Goal: Task Accomplishment & Management: Use online tool/utility

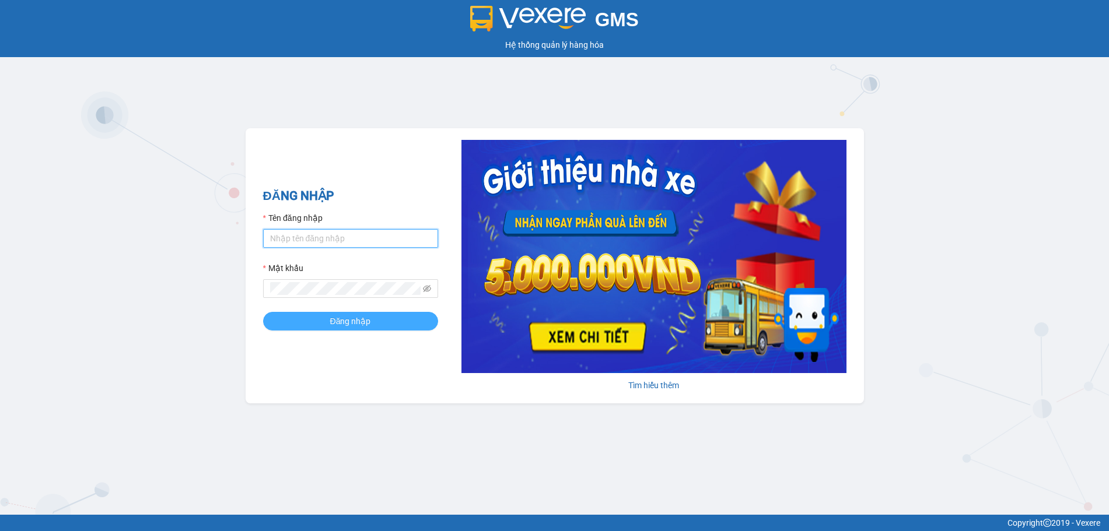
type input "vpkt.tananh"
click at [346, 325] on span "Đăng nhập" at bounding box center [350, 321] width 41 height 13
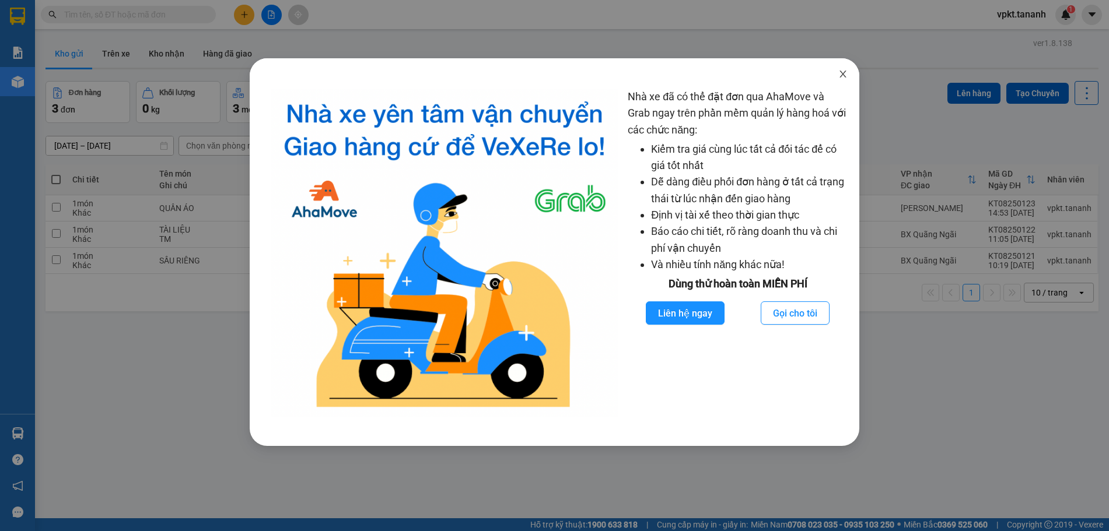
click at [840, 73] on icon "close" at bounding box center [842, 73] width 9 height 9
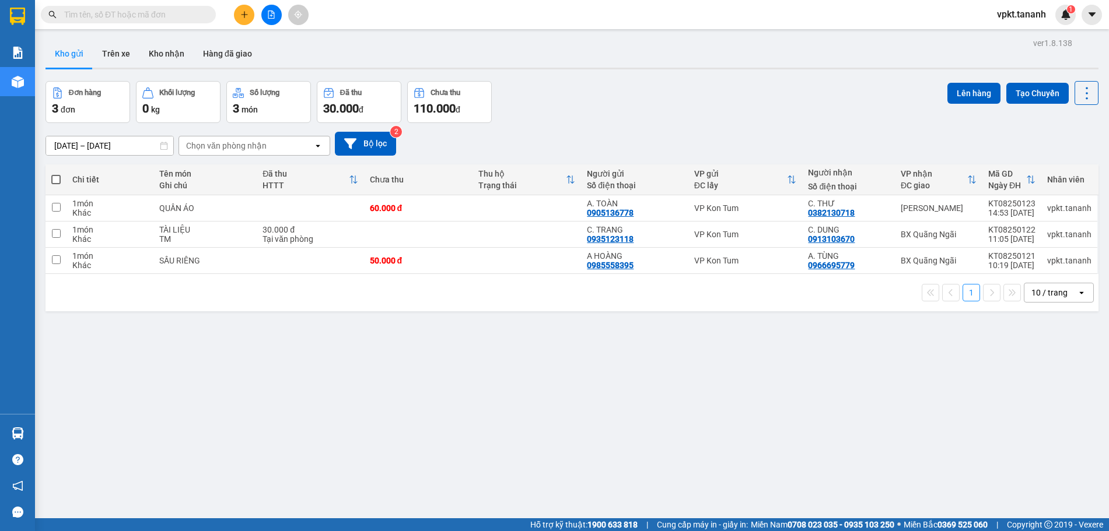
click at [131, 18] on input "text" at bounding box center [133, 14] width 138 height 13
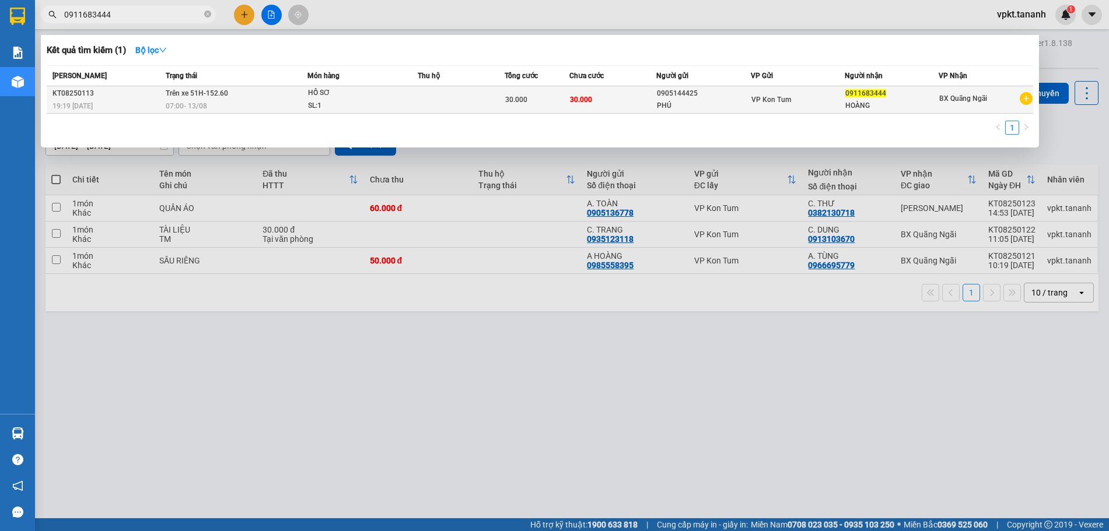
type input "0911683444"
click at [356, 103] on div "SL: 1" at bounding box center [352, 106] width 88 height 13
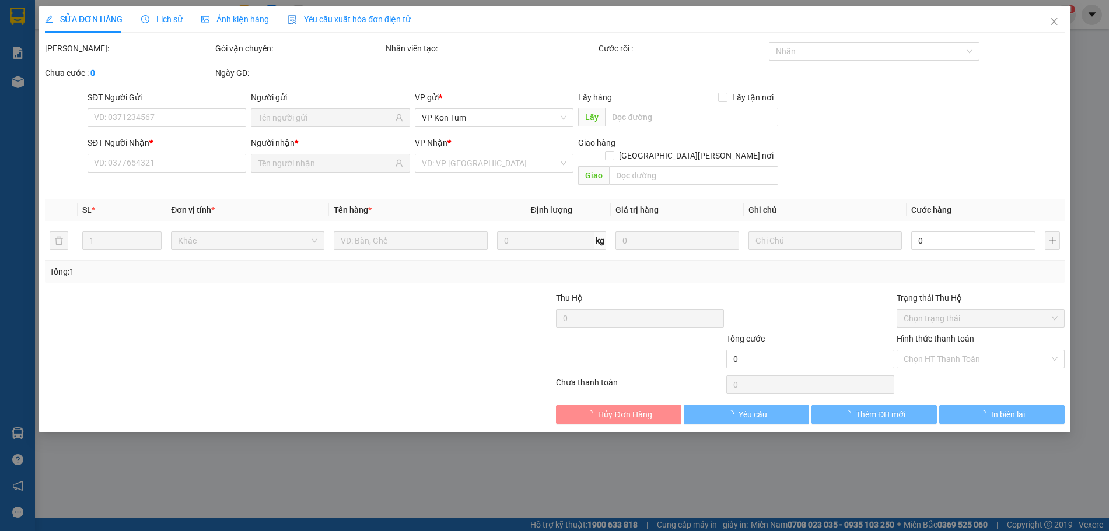
type input "0905144425"
type input "0911683444"
type input "30.000"
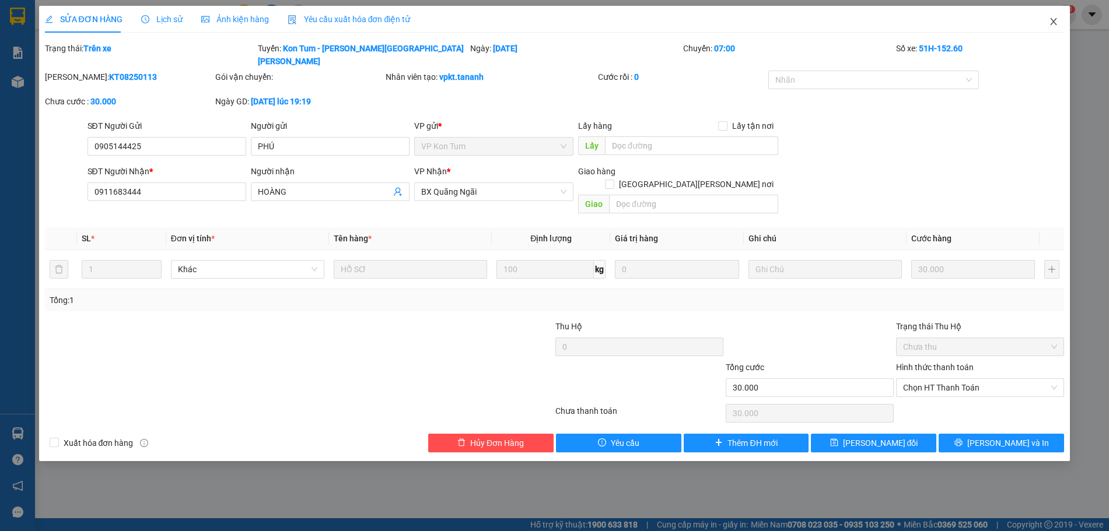
click at [1056, 25] on icon "close" at bounding box center [1054, 21] width 6 height 7
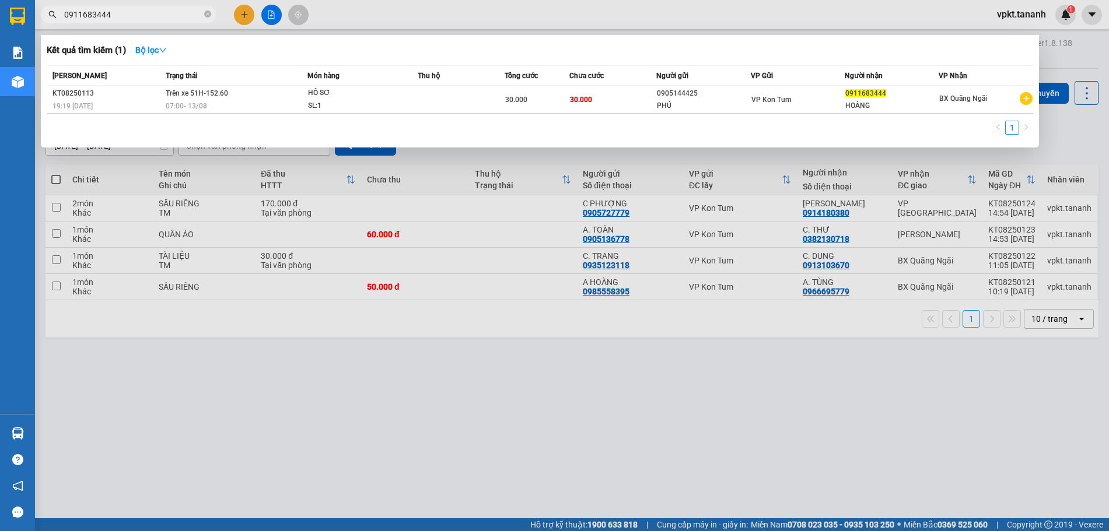
click at [158, 10] on input "0911683444" at bounding box center [133, 14] width 138 height 13
type input "0"
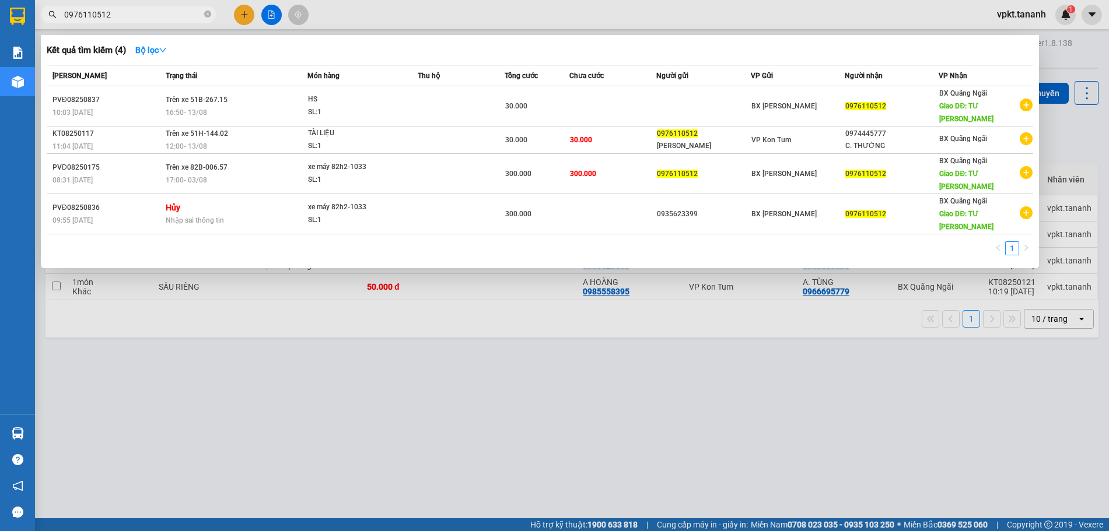
type input "0976110512"
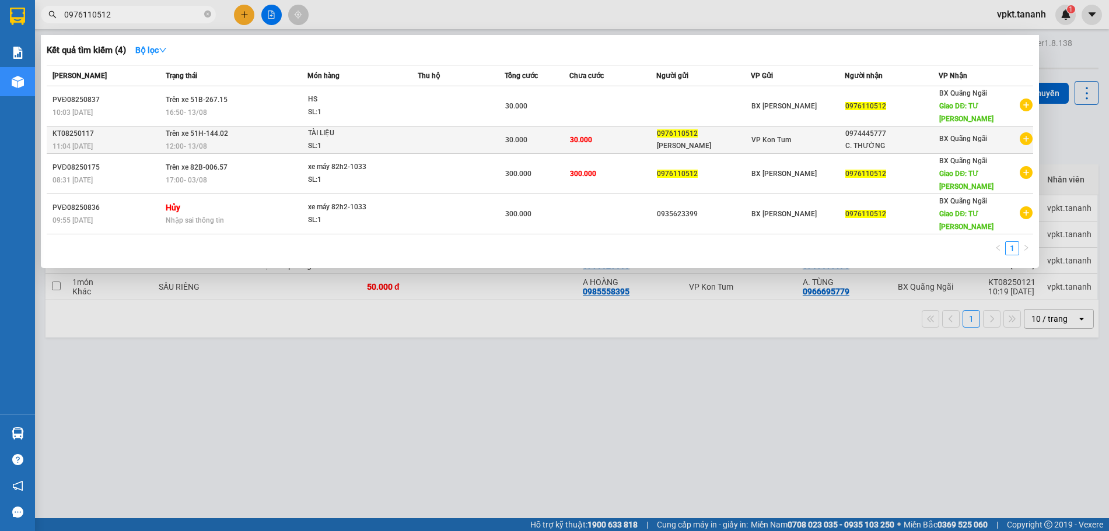
click at [475, 127] on td at bounding box center [461, 140] width 87 height 27
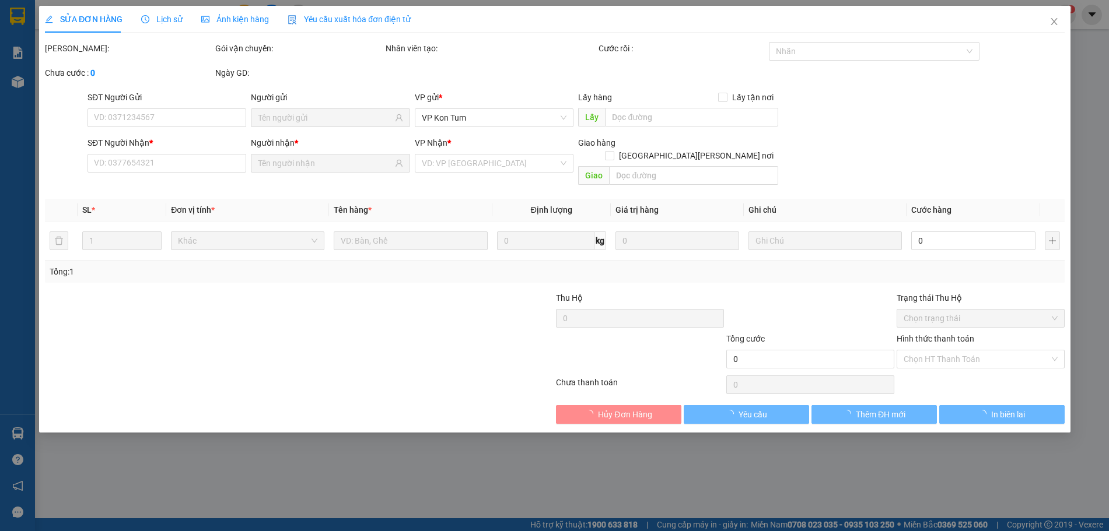
type input "0976110512"
type input "0974445777"
type input "30.000"
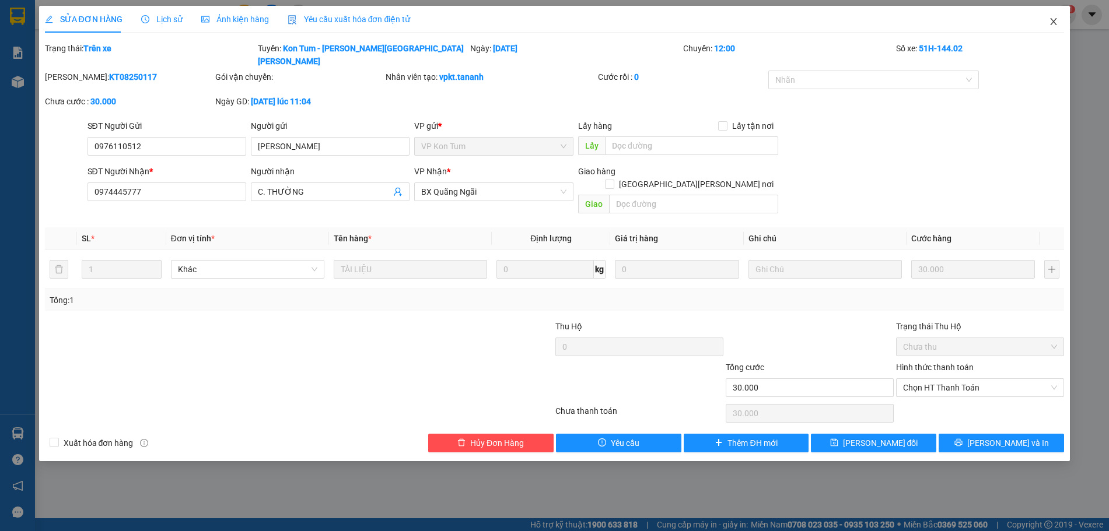
drag, startPoint x: 1060, startPoint y: 20, endPoint x: 870, endPoint y: 34, distance: 190.1
click at [1060, 20] on span "Close" at bounding box center [1053, 22] width 33 height 33
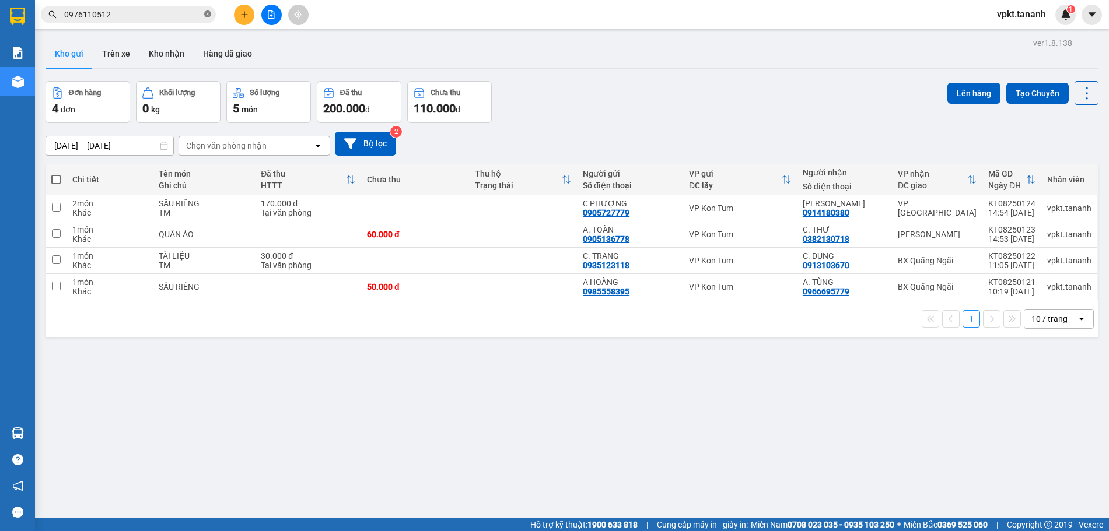
click at [209, 18] on icon "close-circle" at bounding box center [207, 14] width 7 height 7
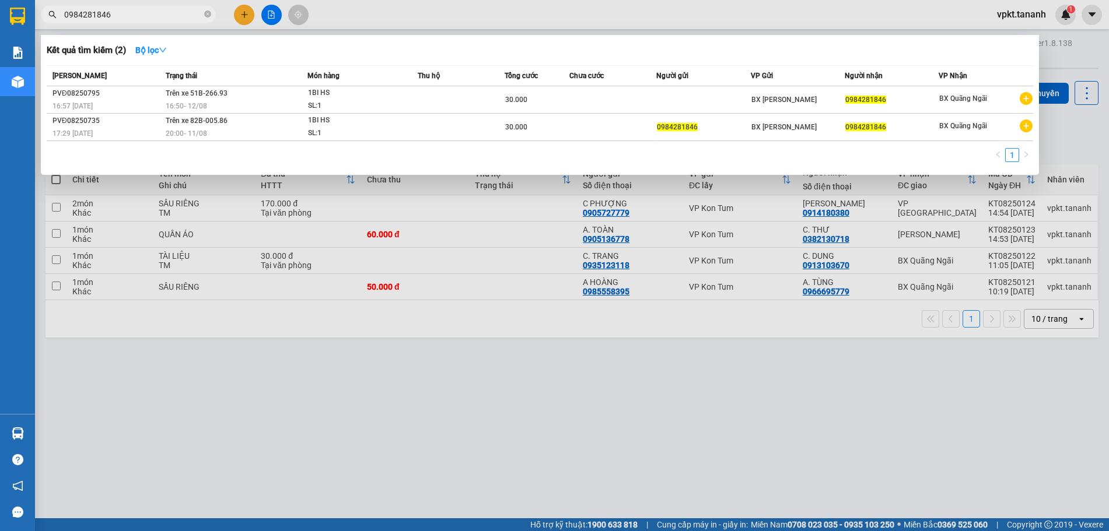
type input "0984281846"
click at [207, 14] on icon "close-circle" at bounding box center [207, 14] width 7 height 7
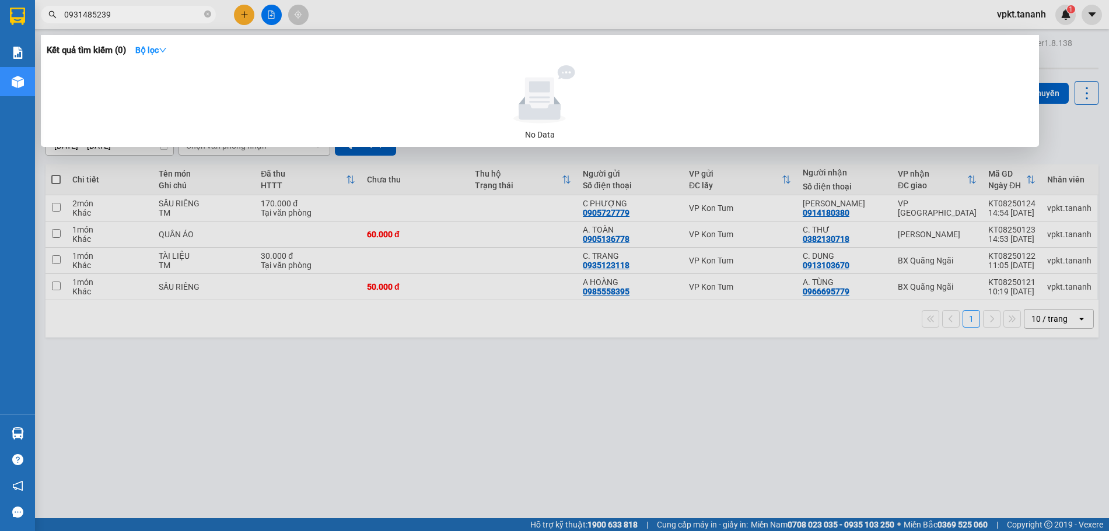
type input "0931485239"
click at [210, 16] on icon "close-circle" at bounding box center [207, 14] width 7 height 7
type input "0376384644"
